Goal: Find specific page/section: Find specific page/section

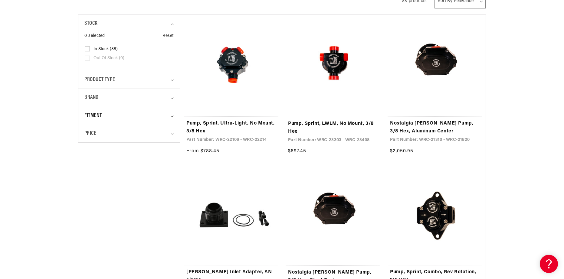
click at [163, 112] on div "Fitment" at bounding box center [126, 116] width 84 height 9
click at [168, 114] on div "Fitment" at bounding box center [126, 116] width 84 height 9
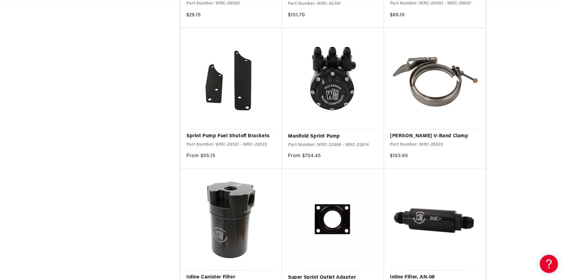
scroll to position [0, 384]
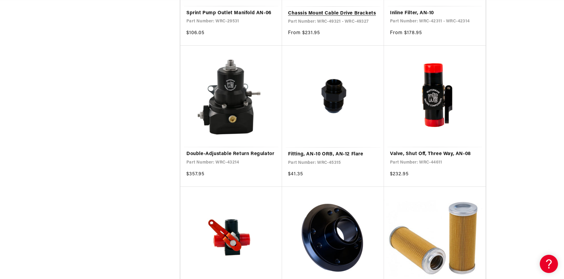
scroll to position [2149, 0]
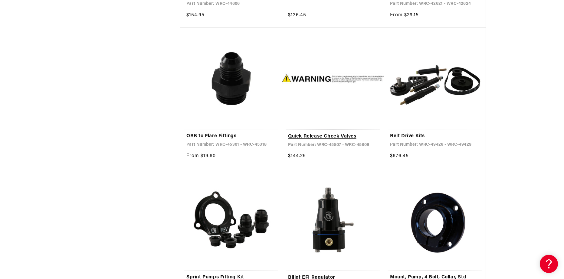
scroll to position [0, 1151]
click at [314, 133] on link "Quick Release Check Valves" at bounding box center [333, 137] width 90 height 8
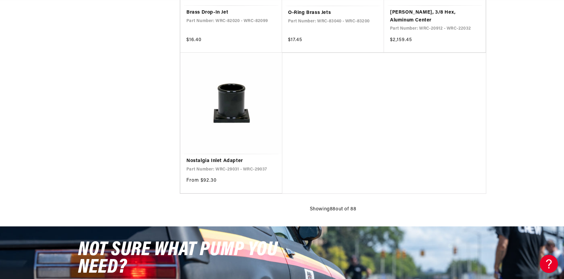
scroll to position [0, 1151]
